Goal: Transaction & Acquisition: Purchase product/service

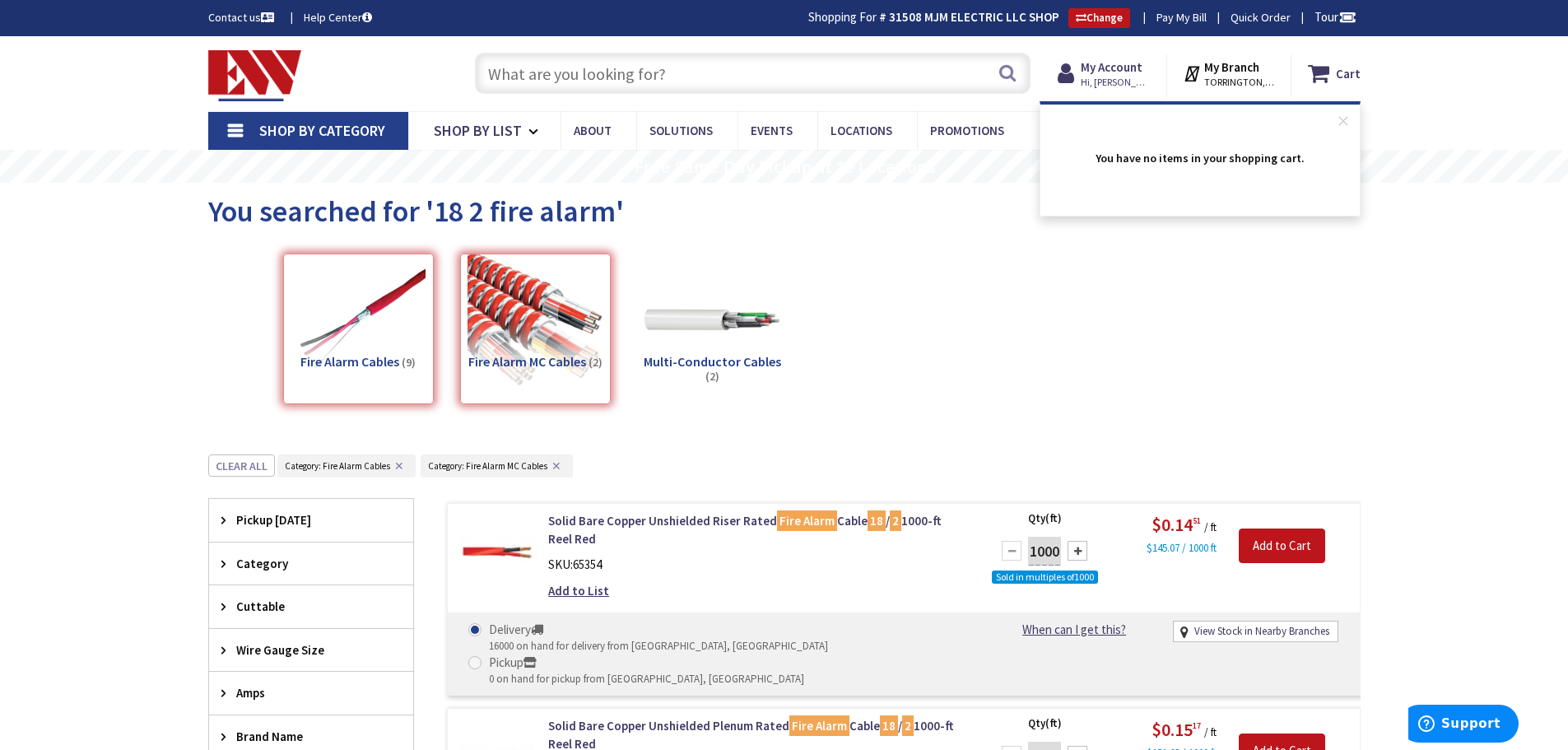
click at [231, 135] on link "Shop By Category" at bounding box center [308, 131] width 200 height 38
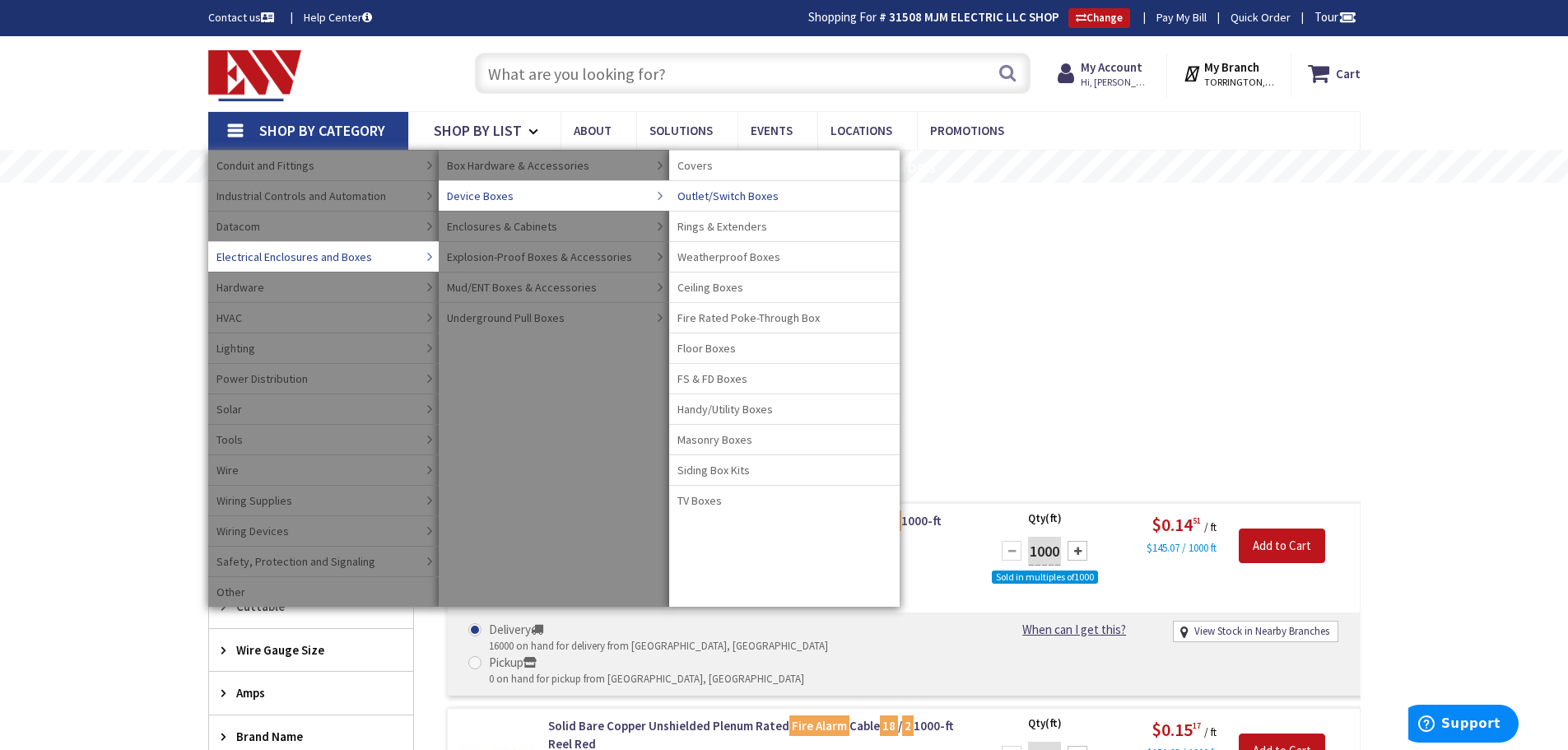
click at [712, 191] on span "Outlet/Switch Boxes" at bounding box center [727, 196] width 101 height 17
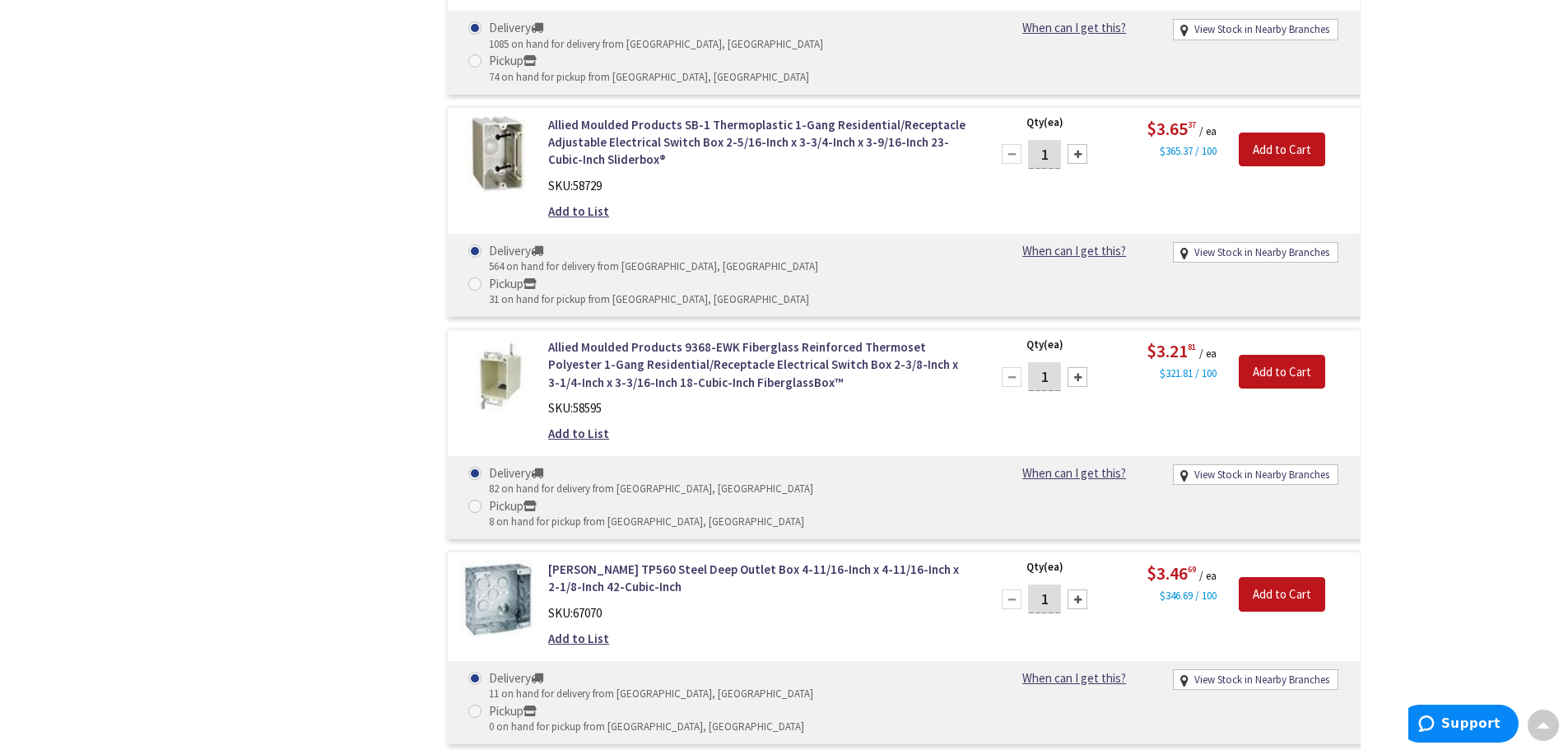
scroll to position [5135, 0]
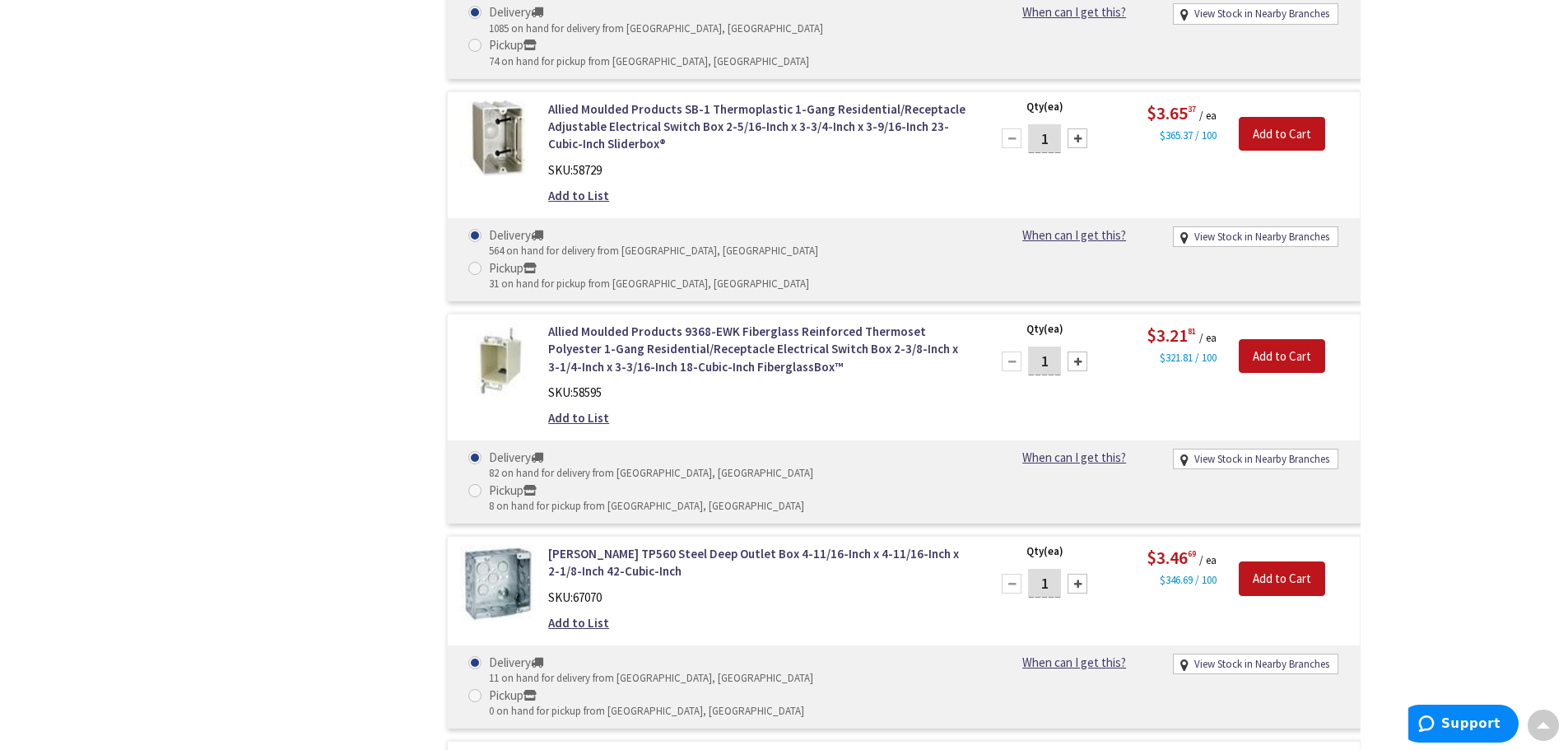
type input "[GEOGRAPHIC_DATA], [PERSON_NAME] 180 St. bet. [PERSON_NAME][GEOGRAPHIC_DATA] an…"
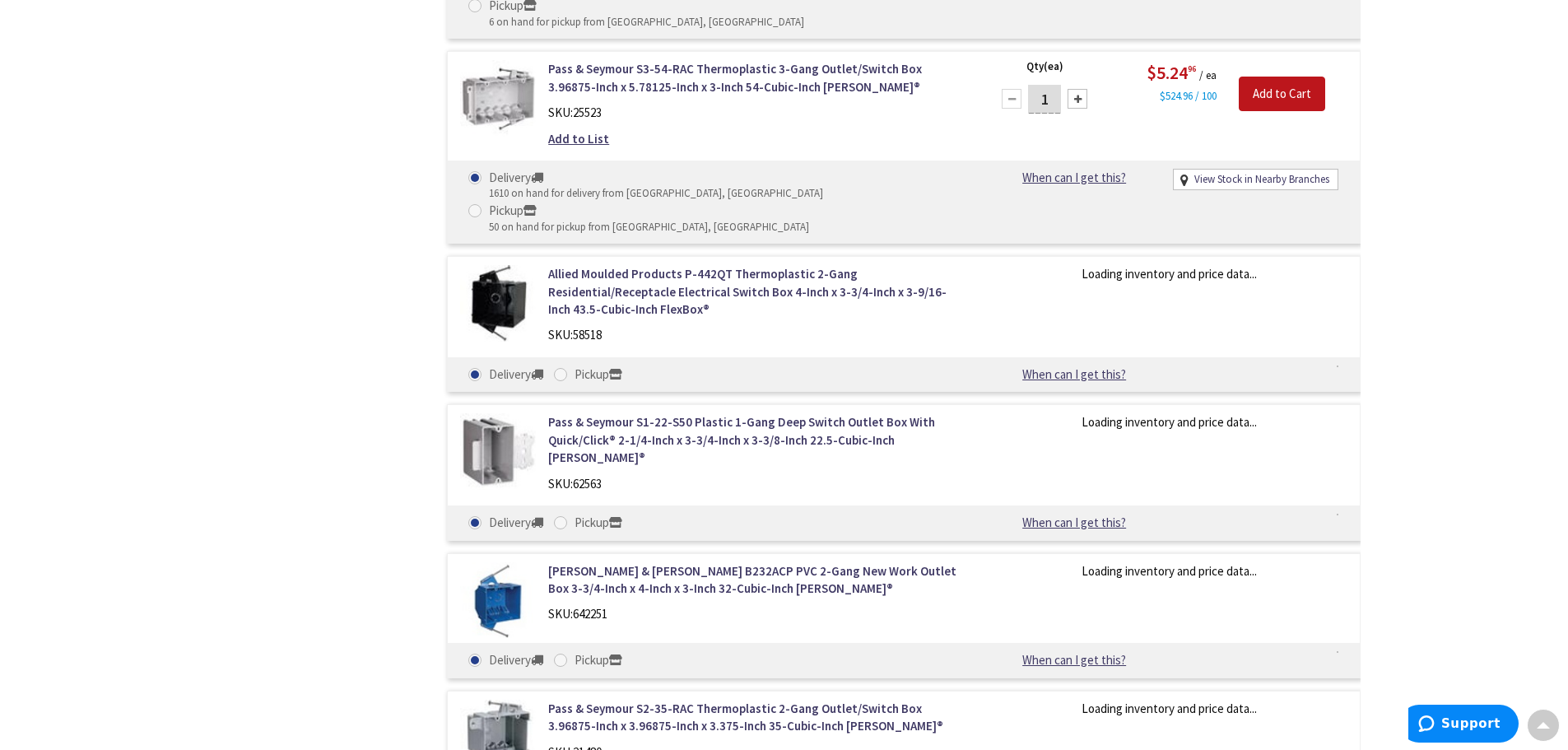
scroll to position [7030, 0]
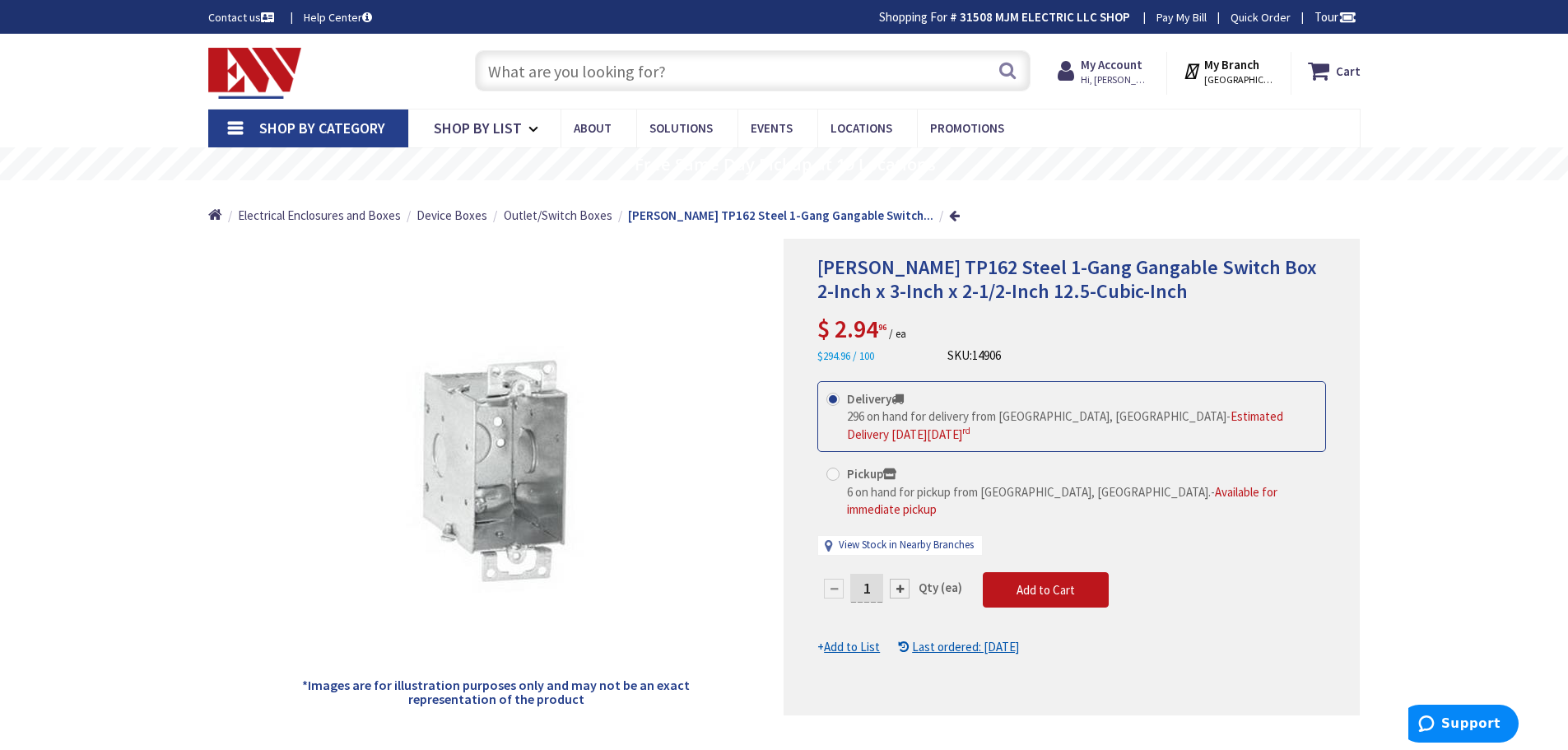
click at [896, 578] on div at bounding box center [899, 587] width 20 height 20
type input "2"
click at [1023, 554] on div at bounding box center [1071, 476] width 574 height 474
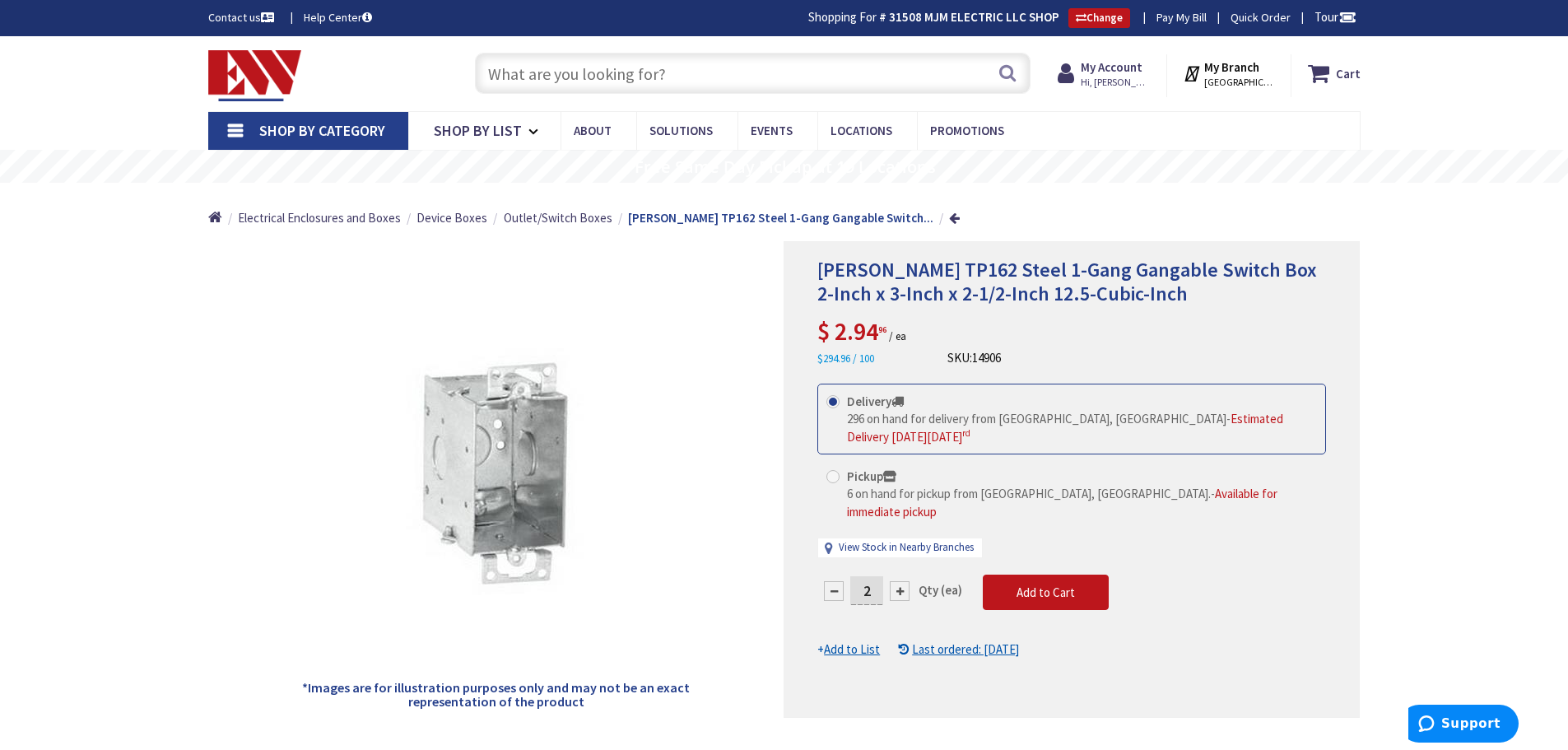
click at [791, 78] on input "text" at bounding box center [752, 73] width 556 height 41
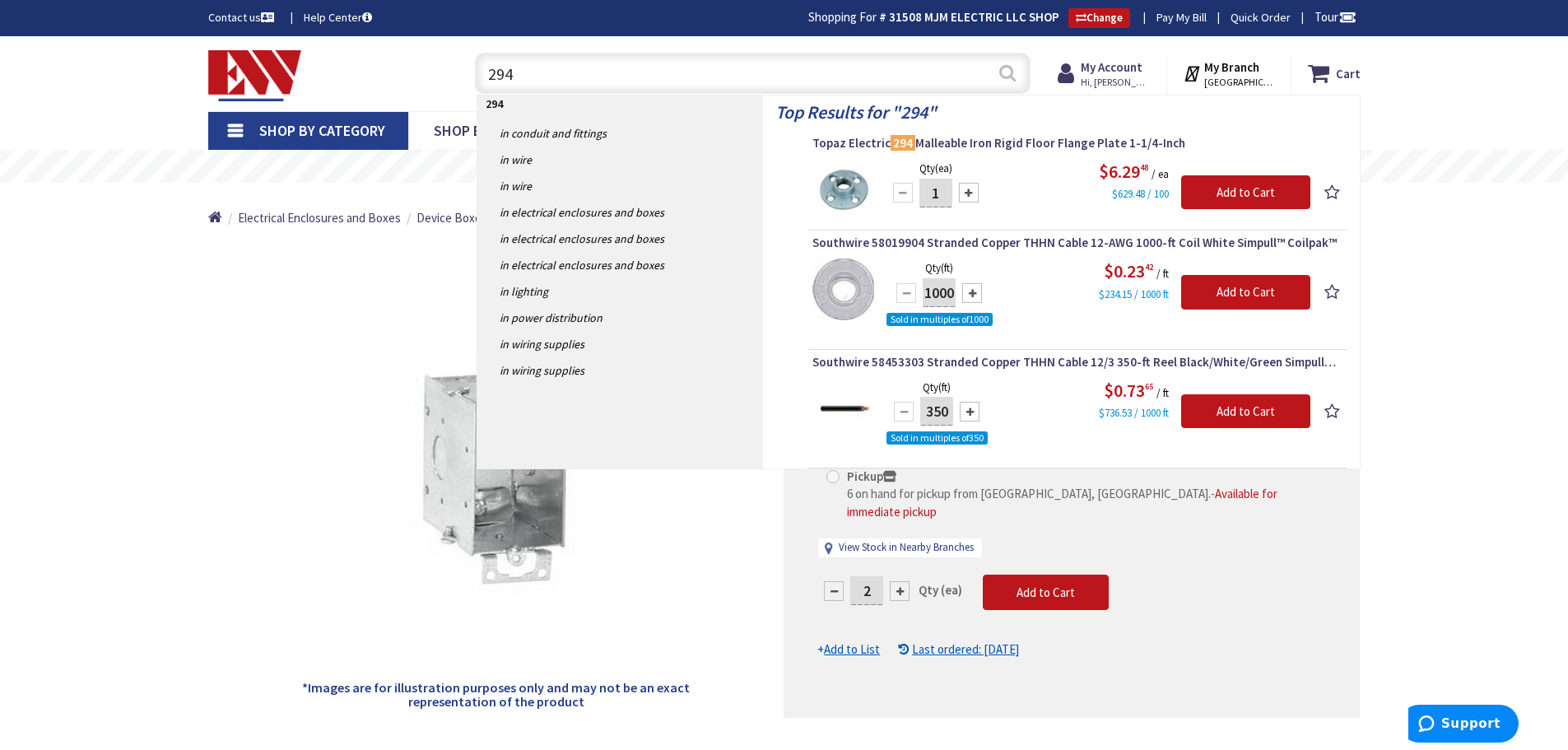
type input "294"
click at [1006, 73] on button "Search" at bounding box center [1007, 73] width 21 height 37
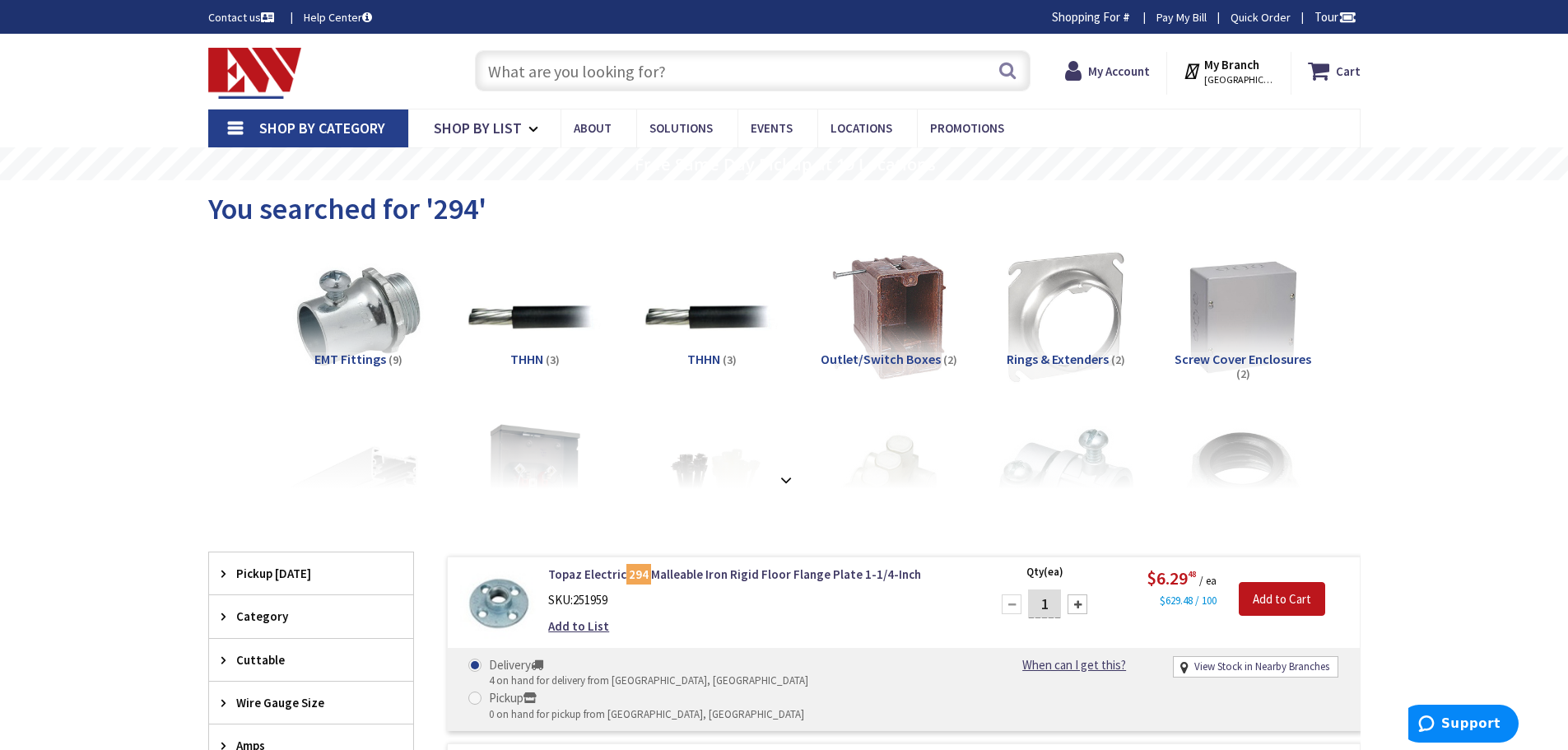
click at [678, 75] on input "text" at bounding box center [752, 71] width 556 height 41
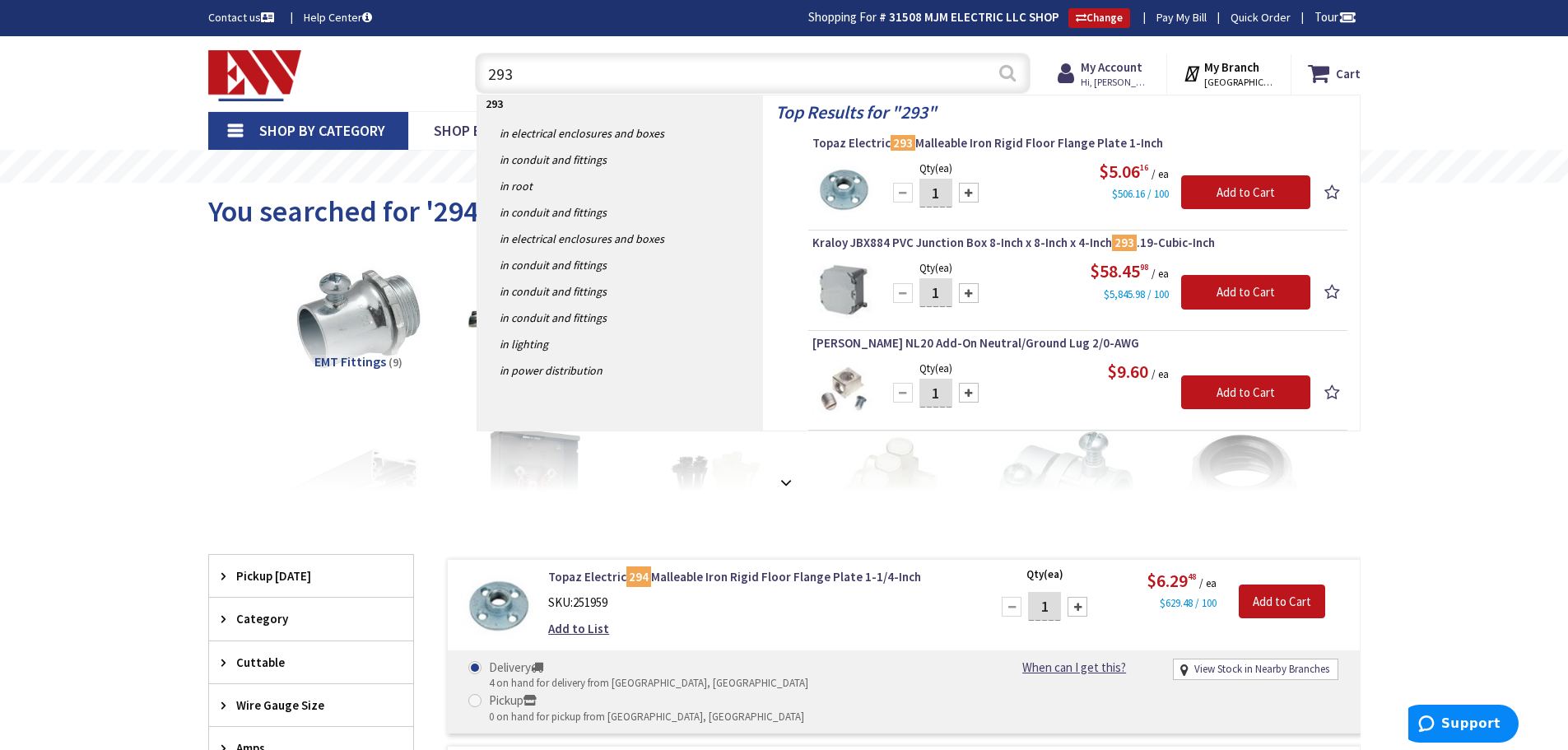
type input "293"
click at [1003, 68] on button "Search" at bounding box center [1007, 73] width 21 height 37
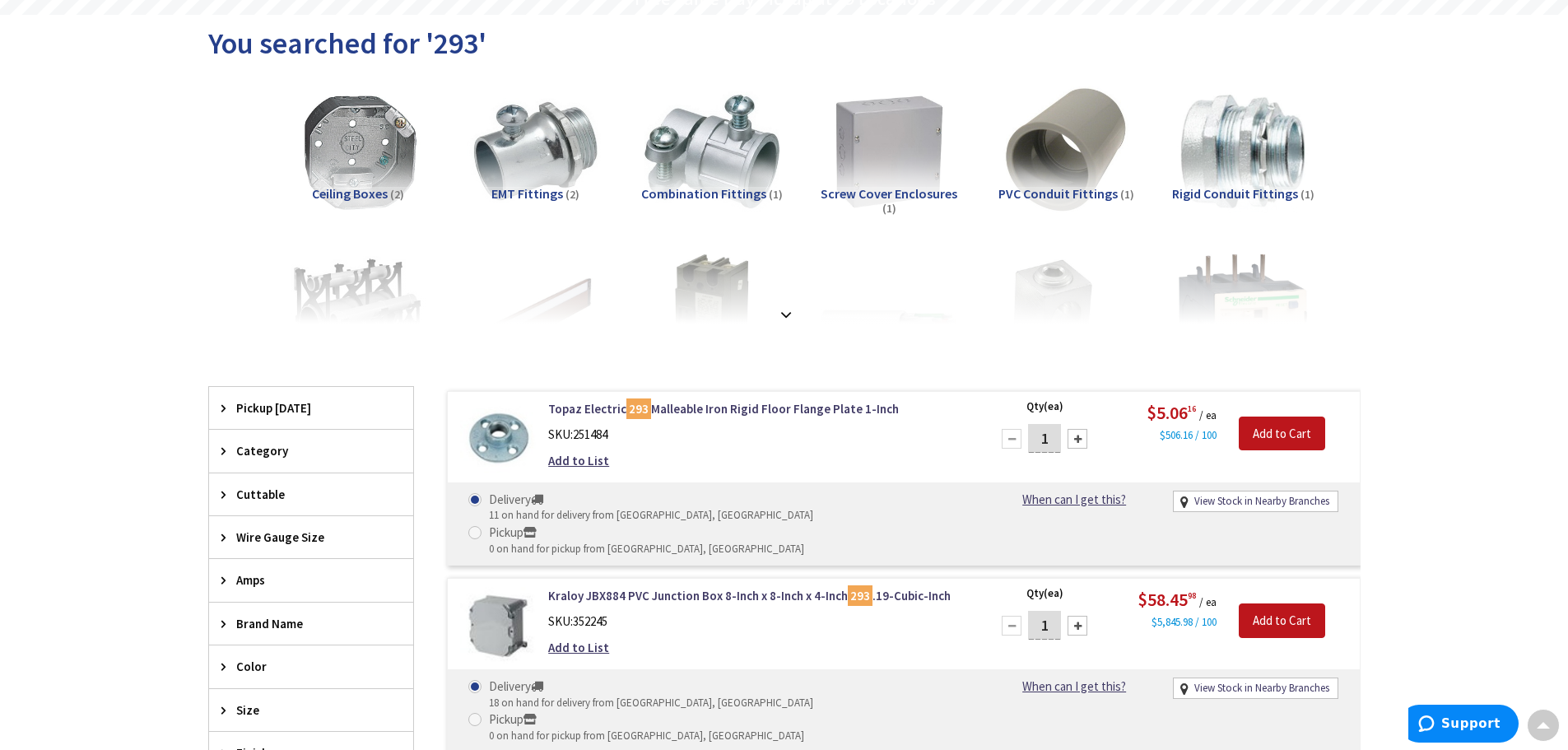
scroll to position [167, 0]
click at [371, 192] on span "Ceiling Boxes" at bounding box center [349, 194] width 76 height 17
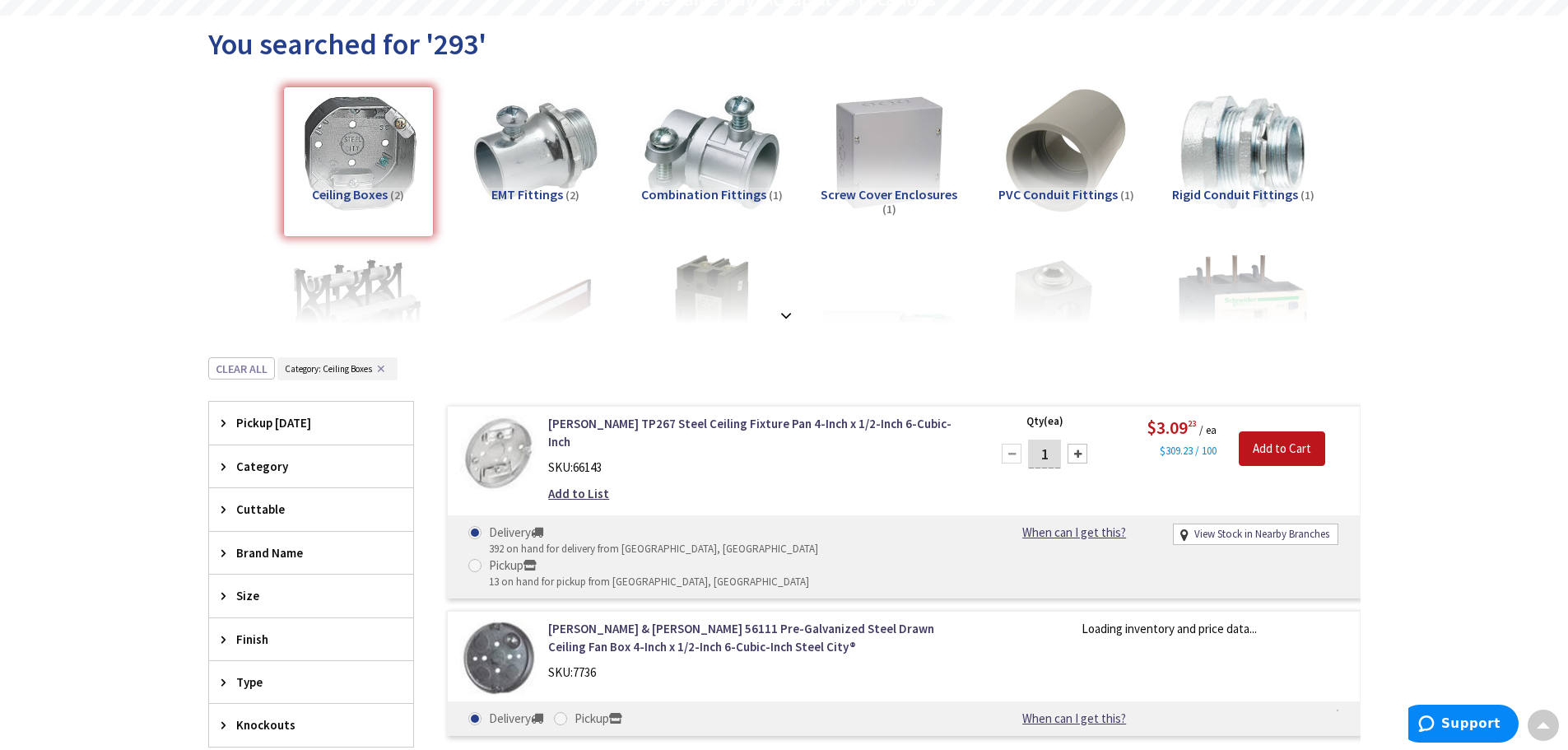
scroll to position [524, 0]
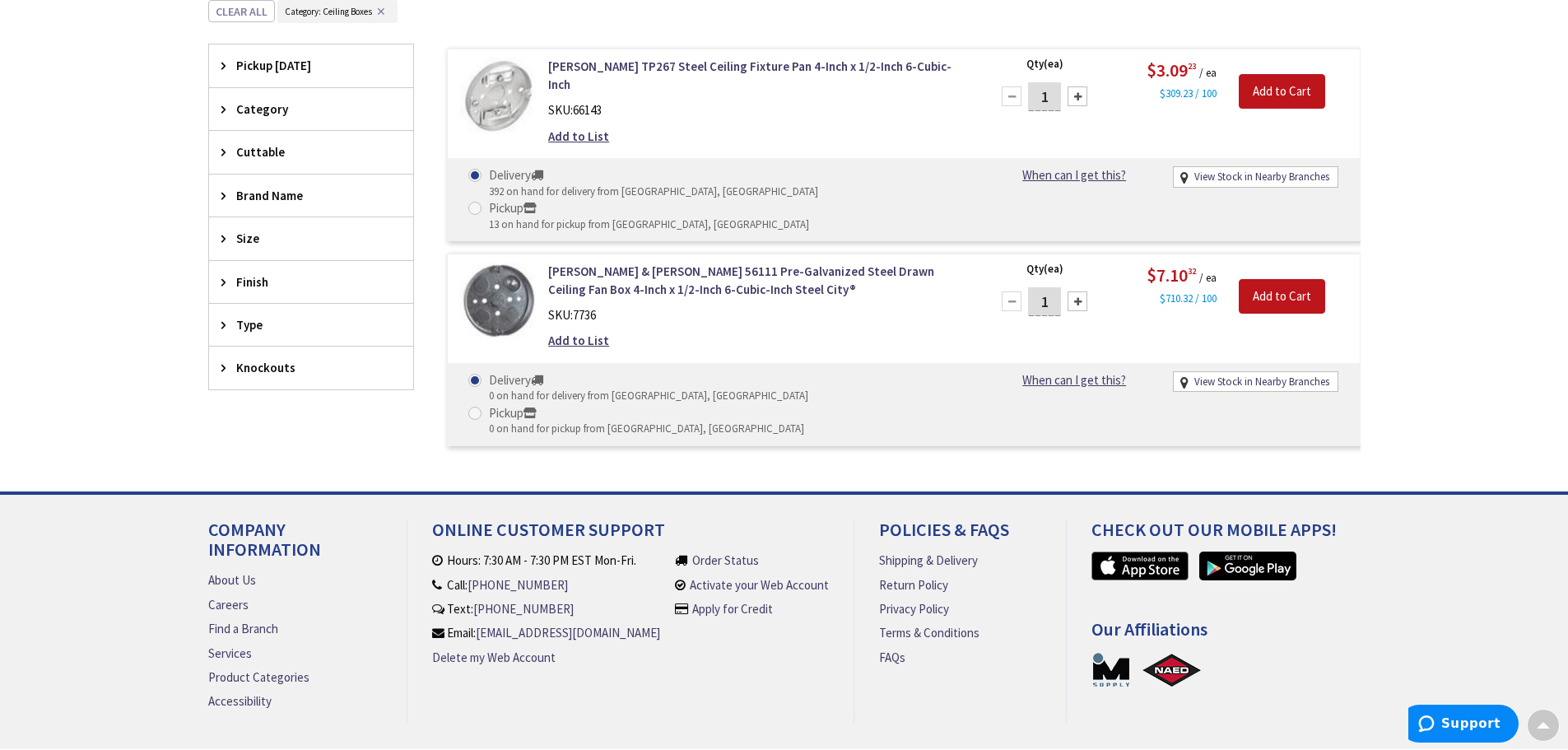
click at [1076, 95] on div at bounding box center [1077, 96] width 20 height 20
type input "2"
click at [1284, 88] on input "Add to Cart" at bounding box center [1281, 91] width 87 height 35
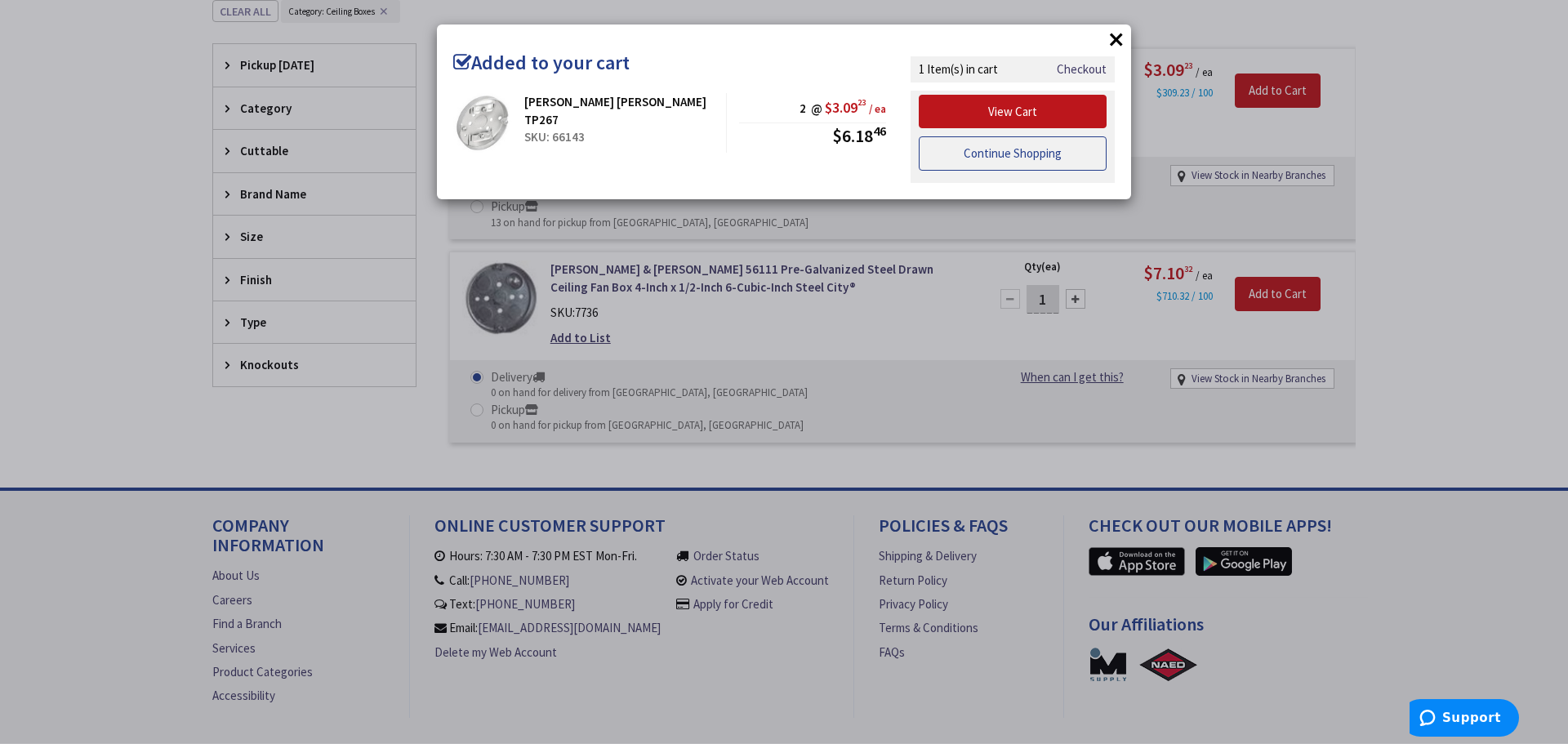
click at [1045, 155] on link "Continue Shopping" at bounding box center [1012, 153] width 188 height 34
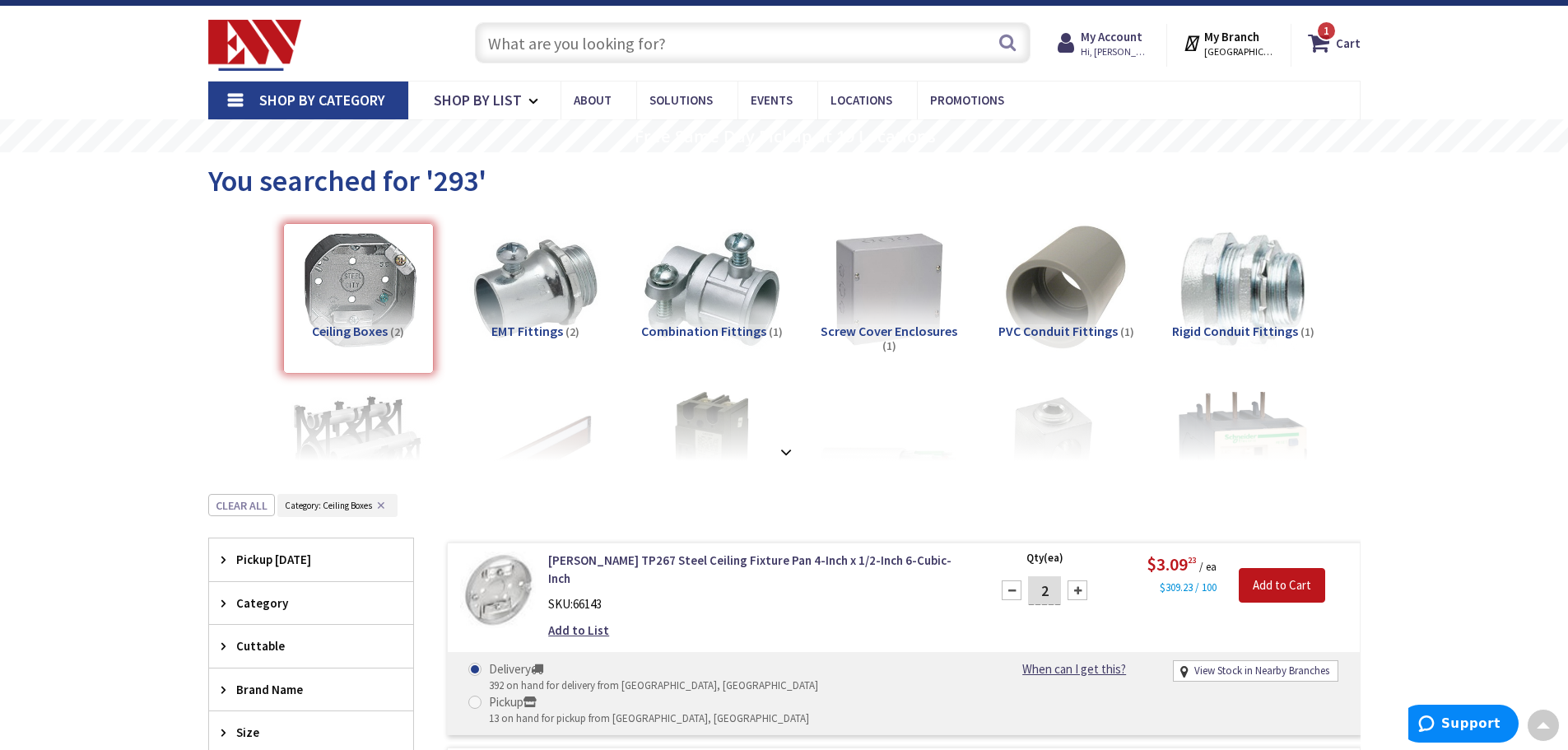
scroll to position [0, 0]
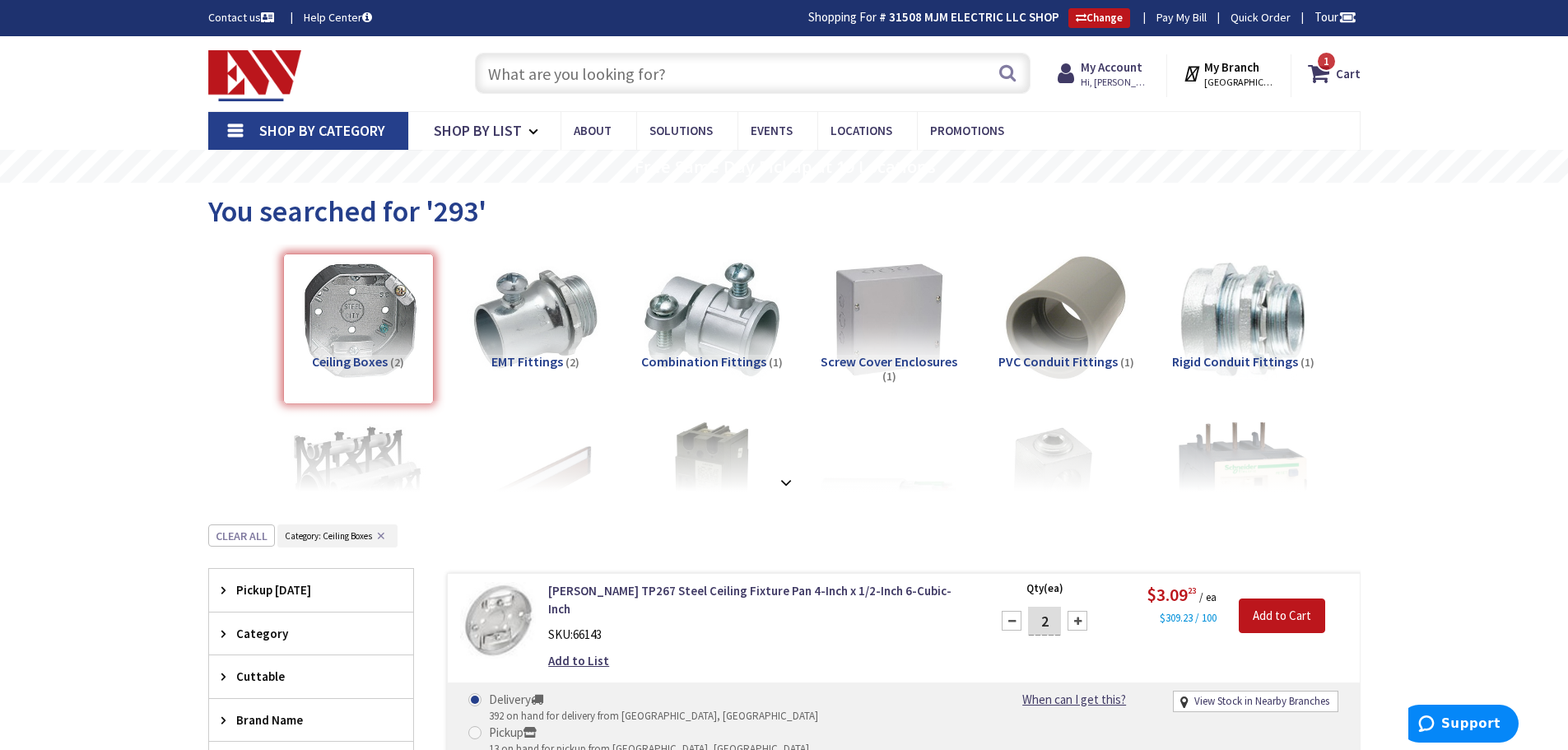
click at [697, 78] on input "text" at bounding box center [752, 73] width 556 height 41
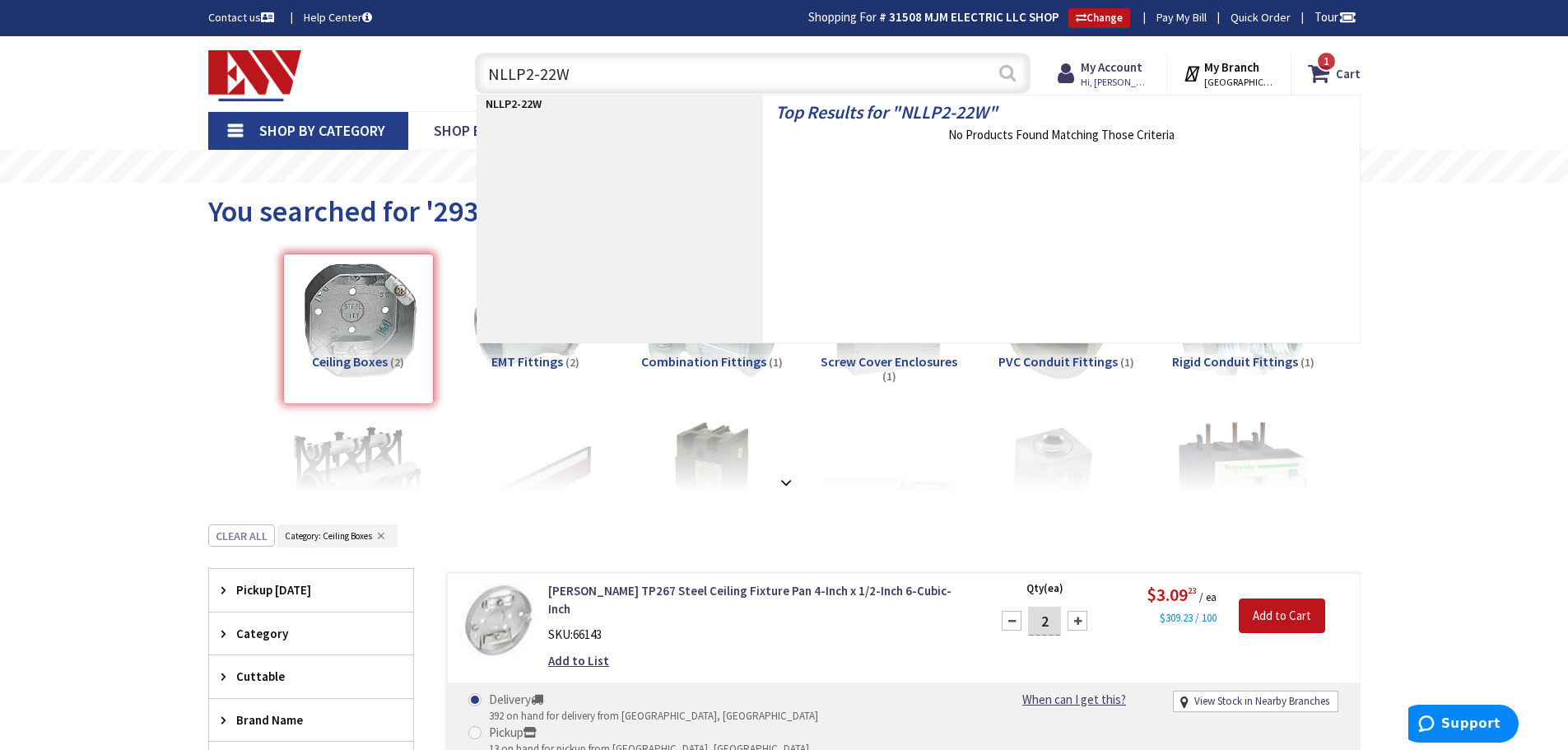
type input "NLLP2-22W"
click at [1006, 72] on button "Search" at bounding box center [1007, 73] width 21 height 37
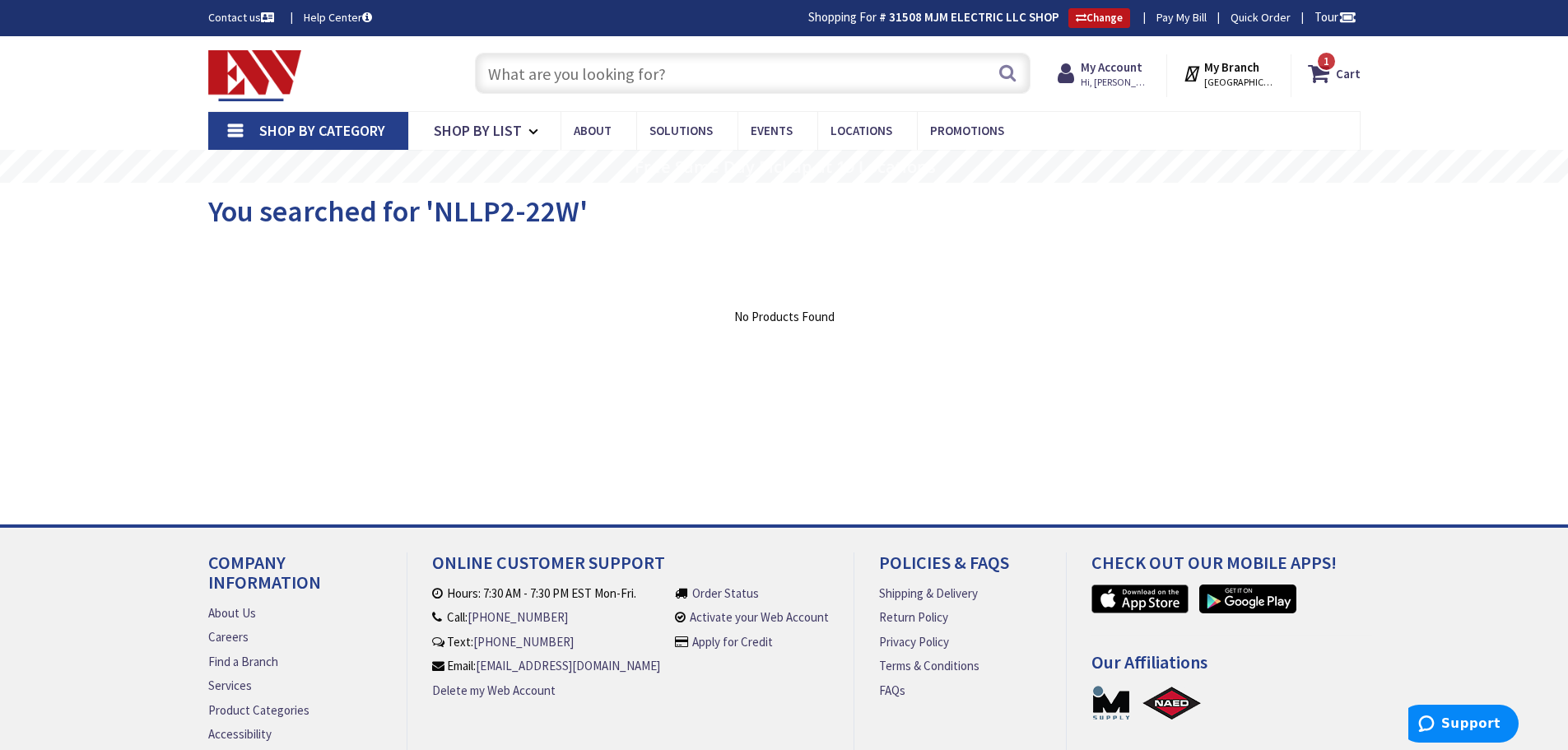
click at [688, 68] on input "text" at bounding box center [752, 73] width 556 height 41
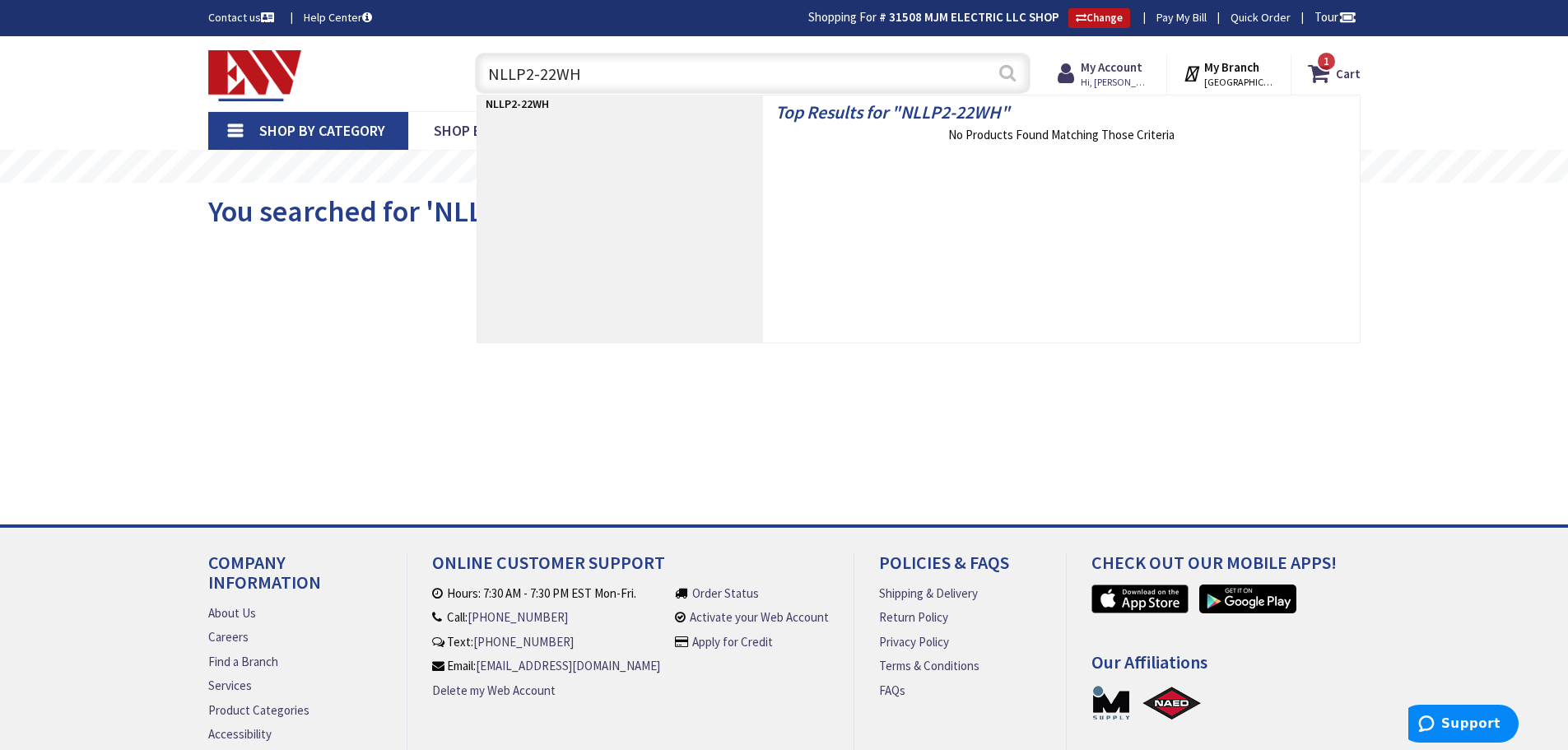
type input "NLLP2-22WH"
click at [1004, 73] on button "Search" at bounding box center [1007, 73] width 21 height 37
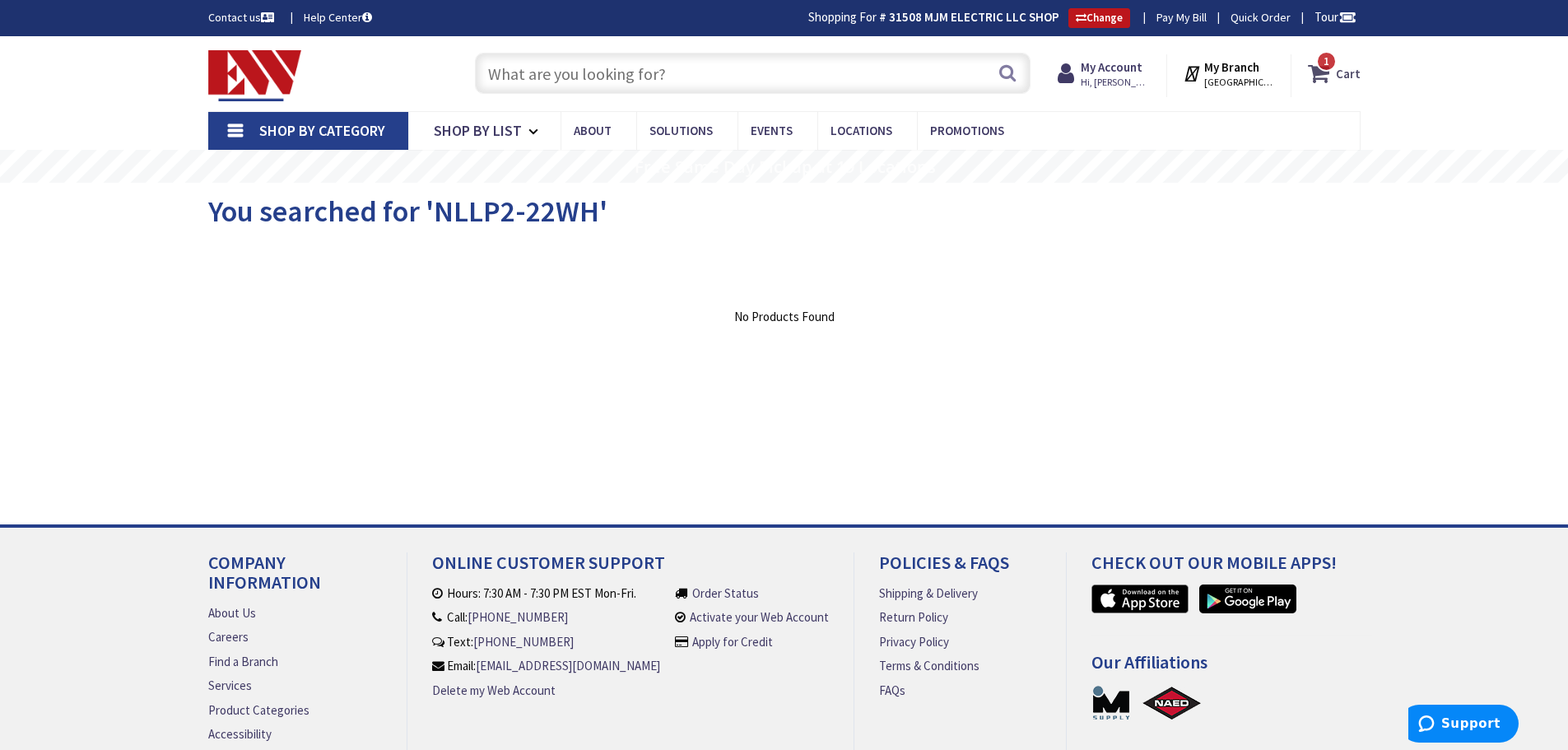
click at [1347, 72] on strong "Cart" at bounding box center [1348, 74] width 24 height 30
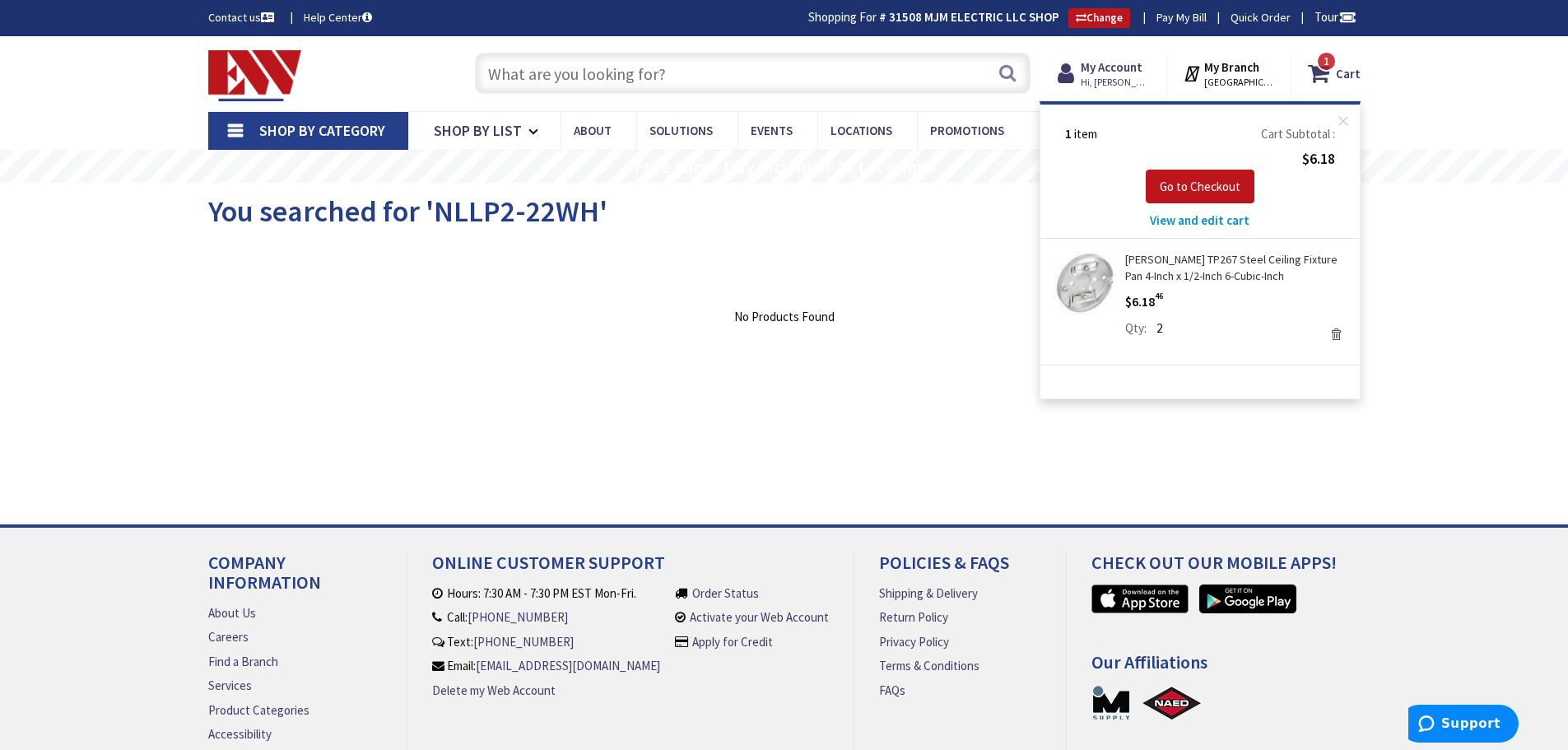
click at [1329, 330] on link "Remove" at bounding box center [1335, 333] width 23 height 23
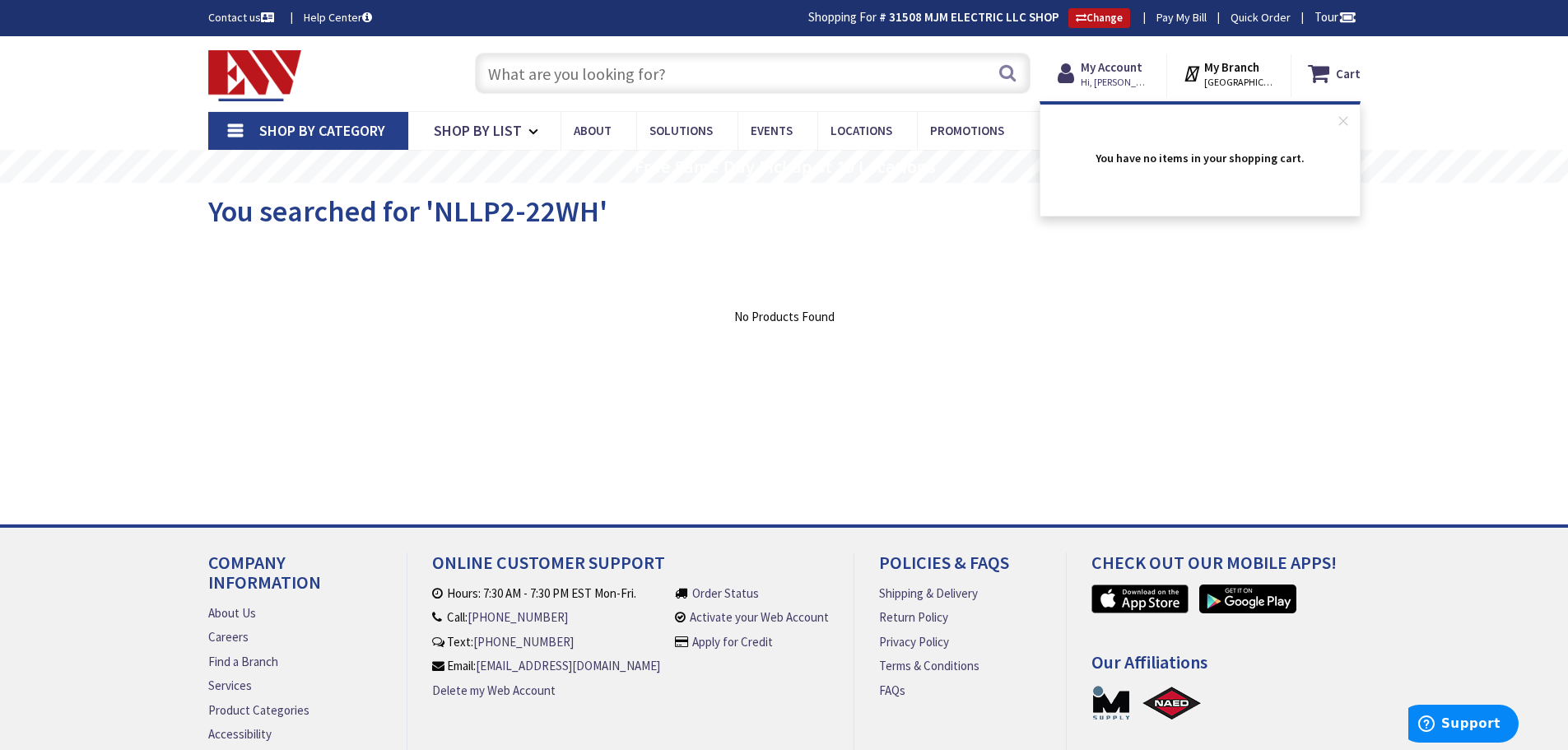
drag, startPoint x: 277, startPoint y: 4, endPoint x: 791, endPoint y: 344, distance: 616.3
click at [790, 345] on div "View Subcategories Clear all No Products Found We found a particular page for y…" at bounding box center [784, 368] width 1152 height 247
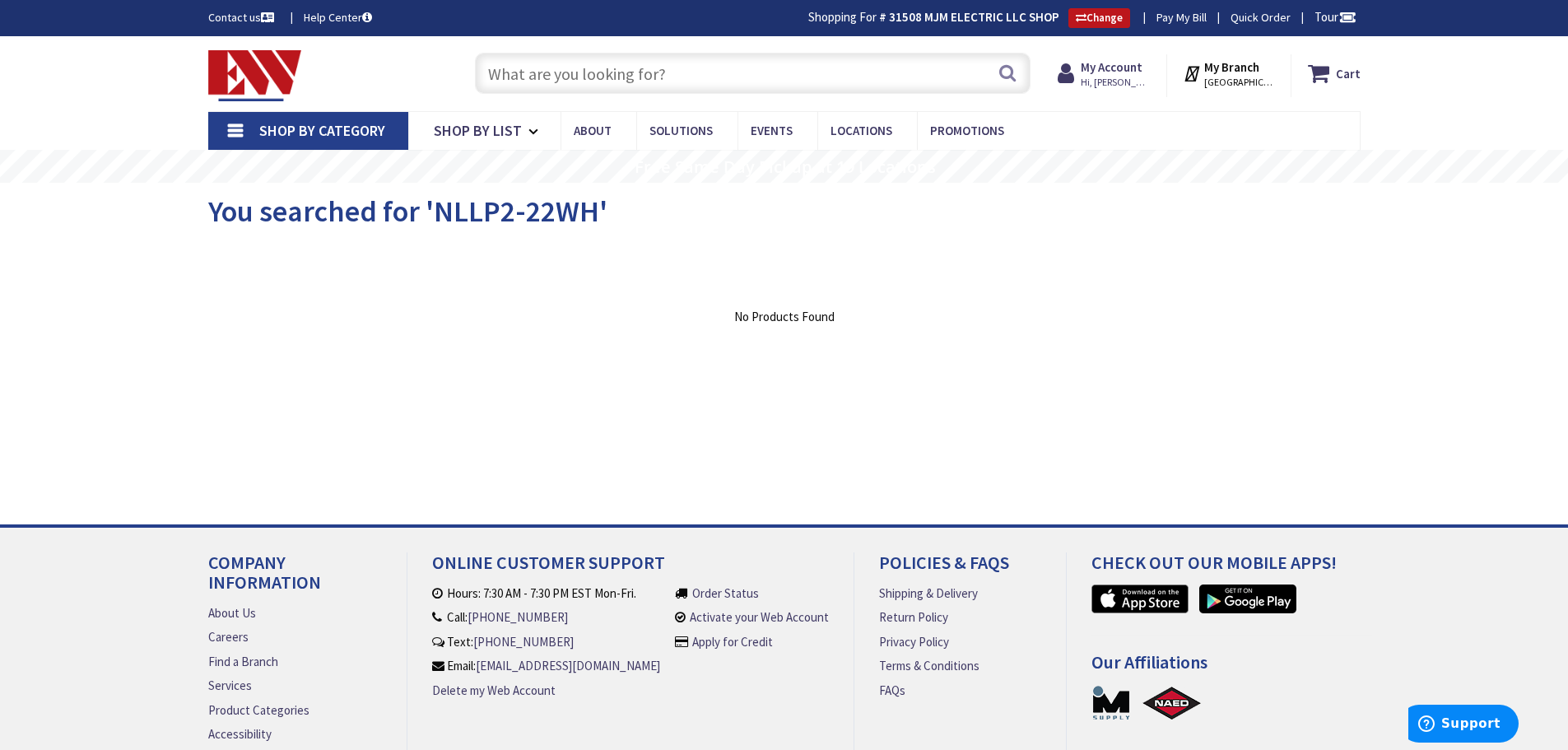
click at [791, 344] on div "View Subcategories Clear all No Products Found We found a particular page for y…" at bounding box center [784, 368] width 1152 height 247
click at [792, 343] on div "View Subcategories Clear all No Products Found We found a particular page for y…" at bounding box center [784, 368] width 1152 height 247
click at [790, 345] on div "View Subcategories Clear all No Products Found We found a particular page for y…" at bounding box center [784, 368] width 1152 height 247
